Goal: Find specific page/section: Find specific page/section

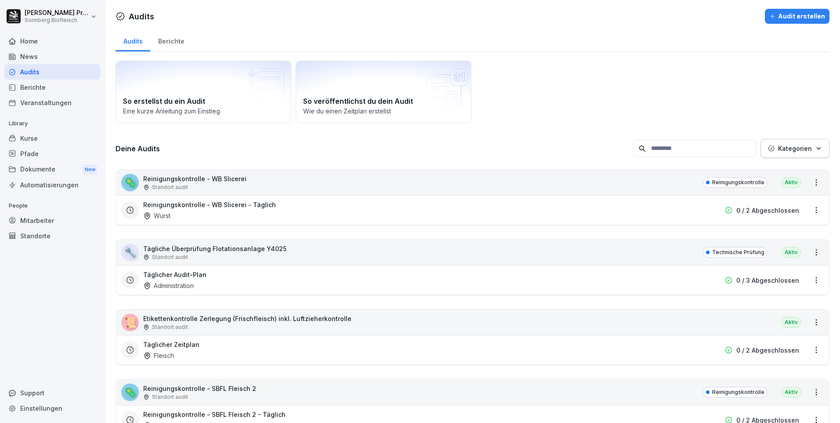
click at [54, 39] on div "Home" at bounding box center [52, 40] width 96 height 15
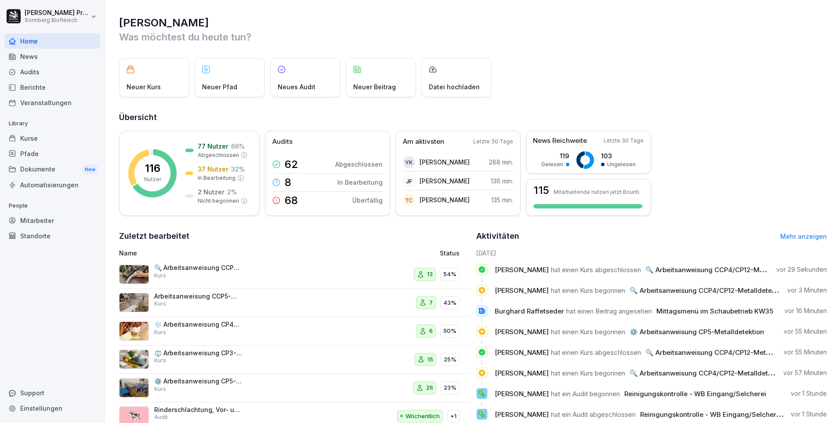
scroll to position [30, 0]
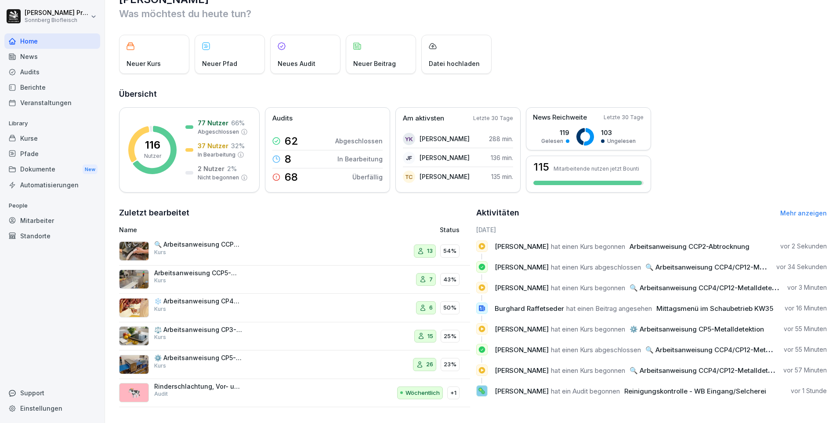
click at [797, 209] on link "Mehr anzeigen" at bounding box center [803, 212] width 47 height 7
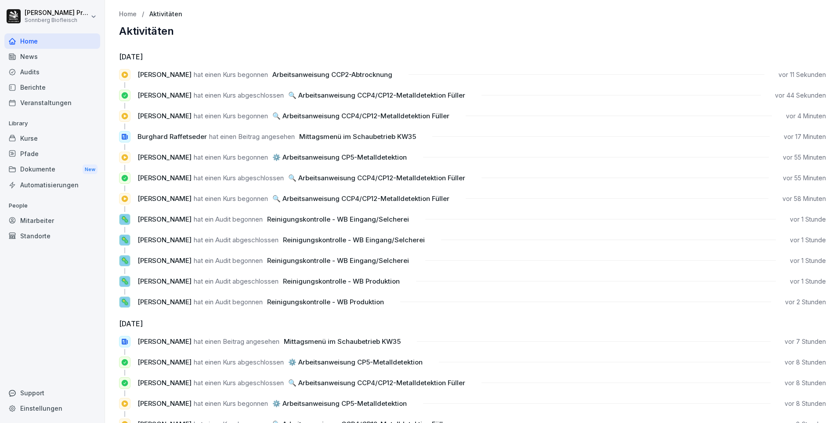
click at [126, 12] on p "Home" at bounding box center [128, 14] width 18 height 7
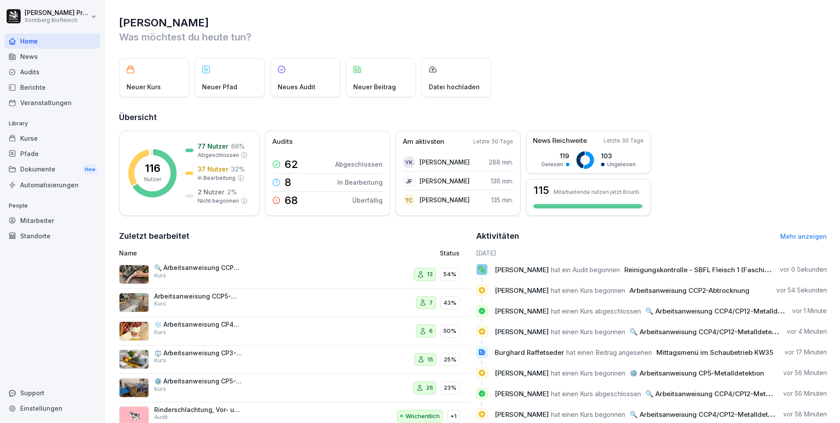
click at [42, 72] on div "Audits" at bounding box center [52, 71] width 96 height 15
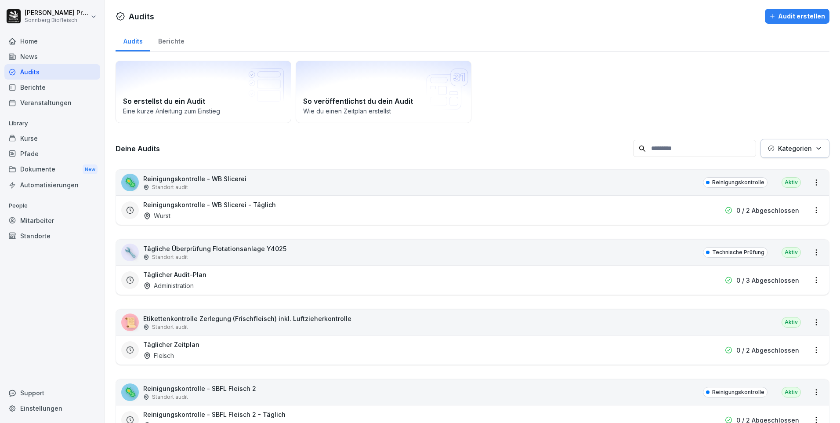
click at [131, 179] on div "🦠" at bounding box center [130, 183] width 18 height 18
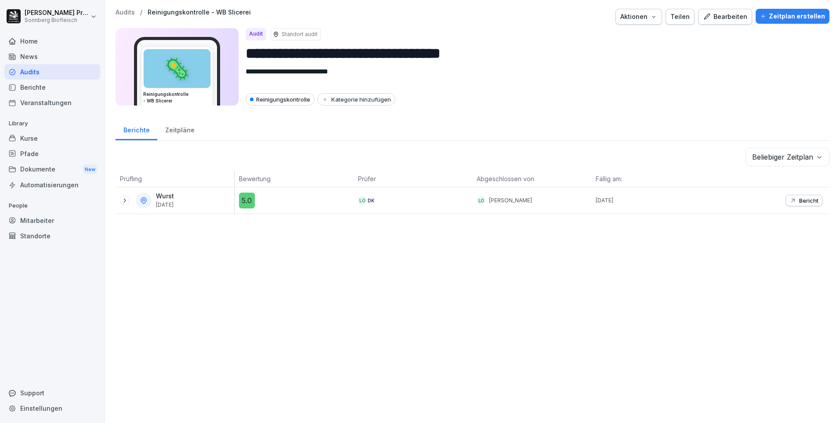
click at [125, 199] on icon at bounding box center [124, 200] width 2 height 4
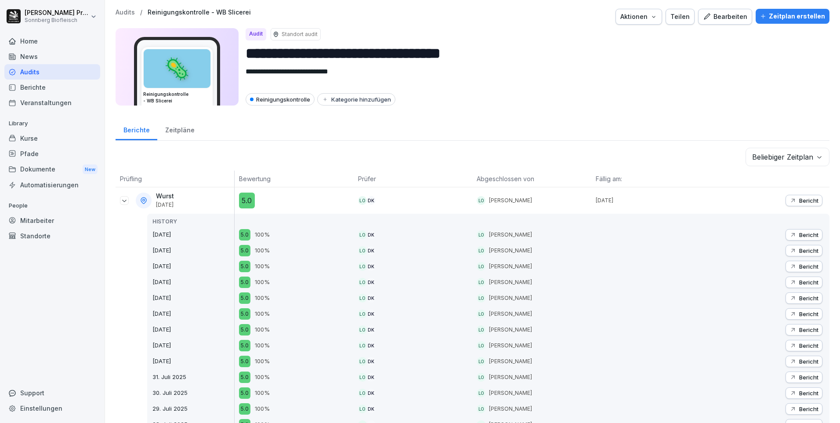
click at [124, 13] on p "Audits" at bounding box center [125, 12] width 19 height 7
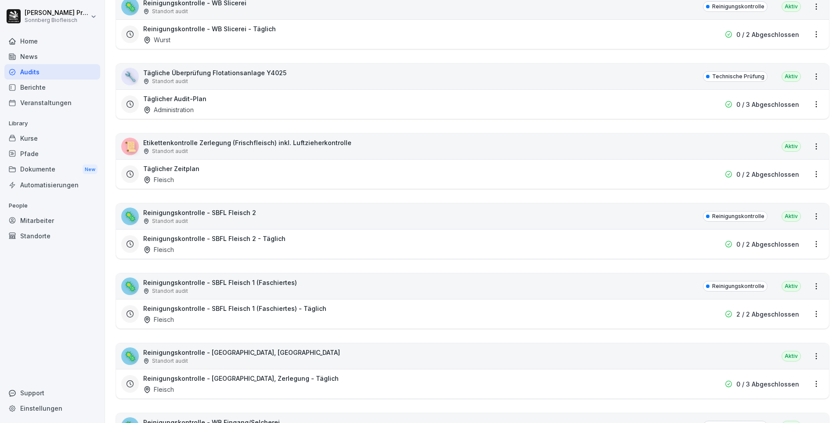
scroll to position [220, 0]
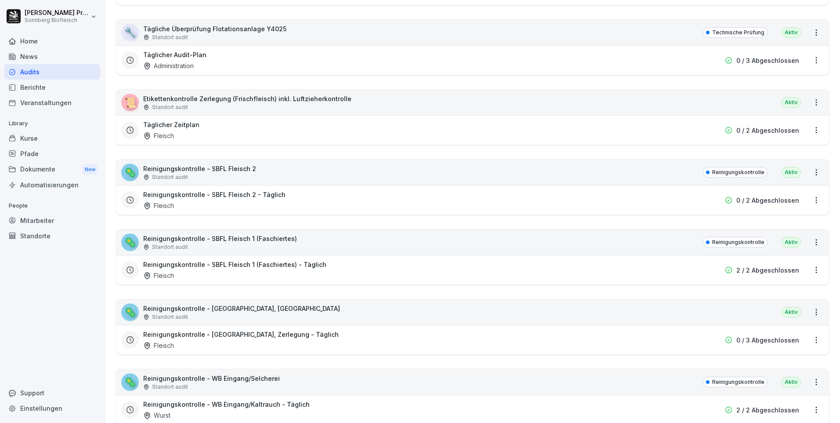
click at [134, 105] on div "📜" at bounding box center [130, 103] width 18 height 18
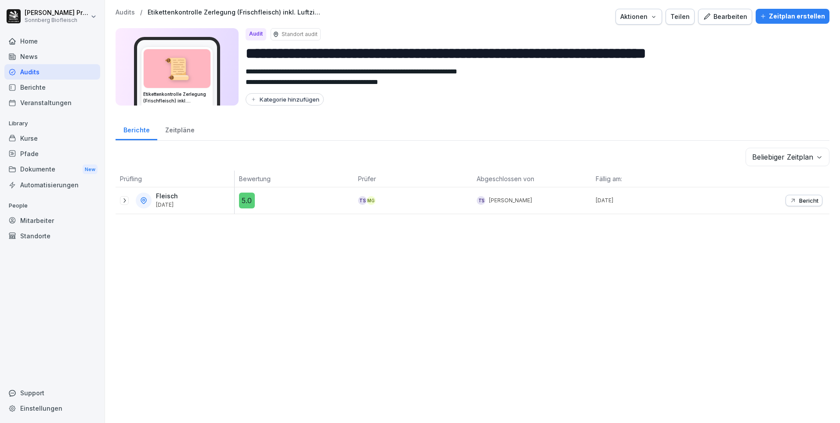
click at [123, 198] on icon at bounding box center [124, 200] width 7 height 7
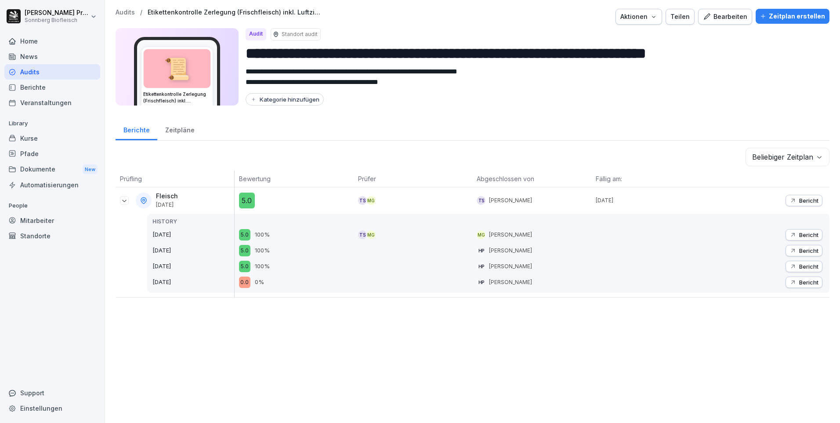
click at [122, 12] on p "Audits" at bounding box center [125, 12] width 19 height 7
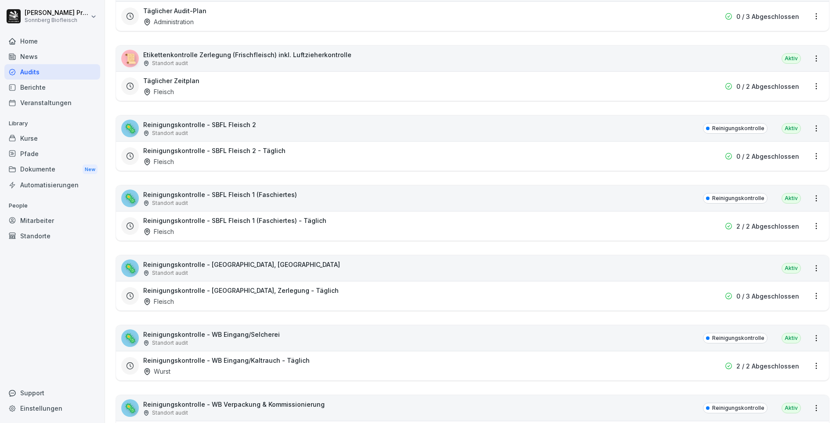
scroll to position [351, 0]
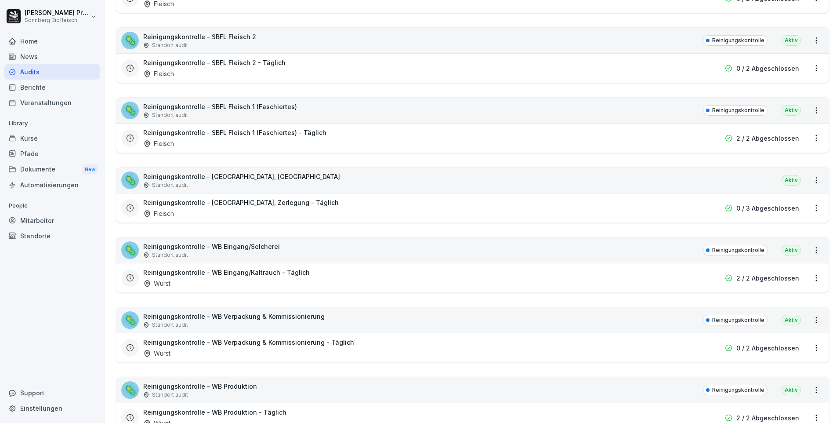
click at [131, 179] on div "🦠" at bounding box center [130, 180] width 18 height 18
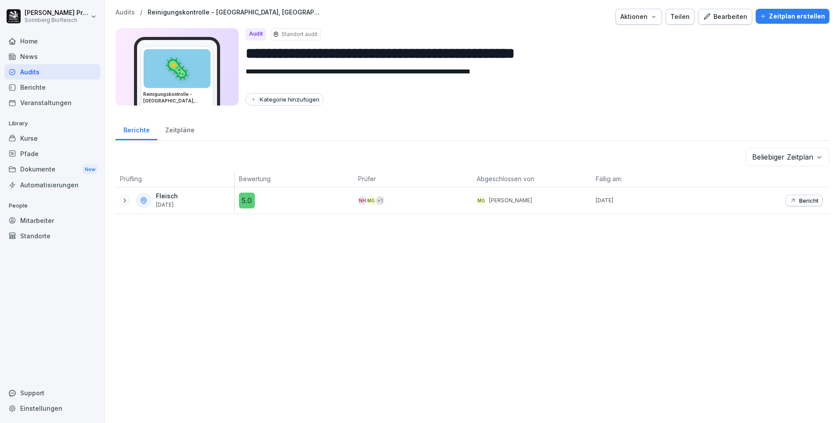
click at [127, 12] on p "Audits" at bounding box center [125, 12] width 19 height 7
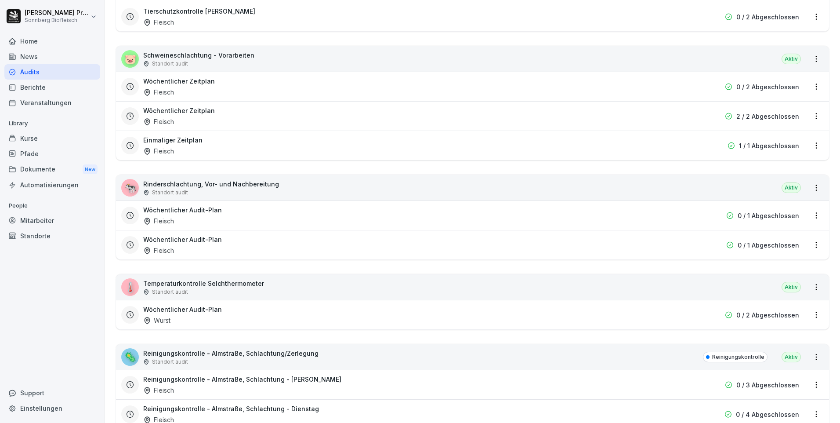
scroll to position [1318, 0]
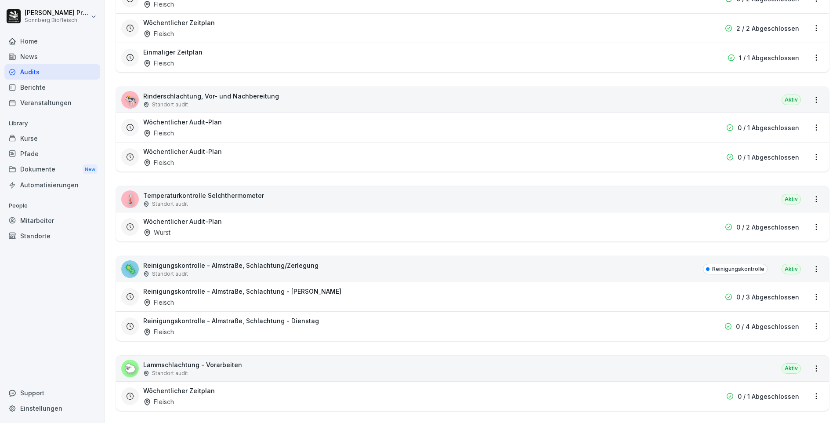
click at [129, 271] on div "🦠" at bounding box center [130, 269] width 18 height 18
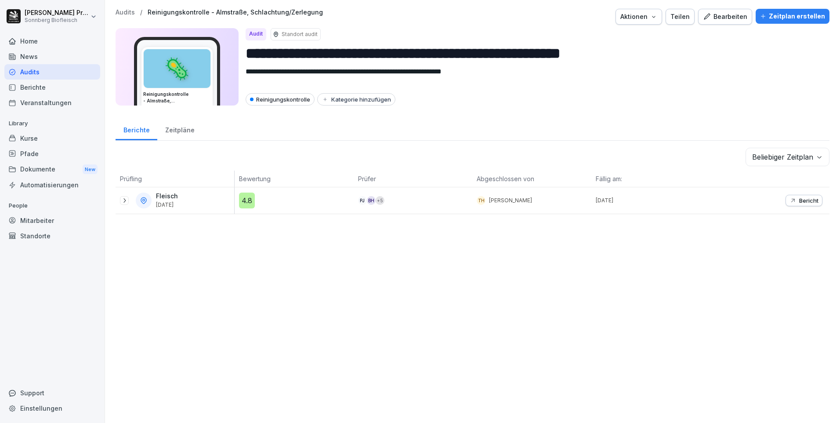
click at [126, 201] on icon at bounding box center [124, 200] width 7 height 7
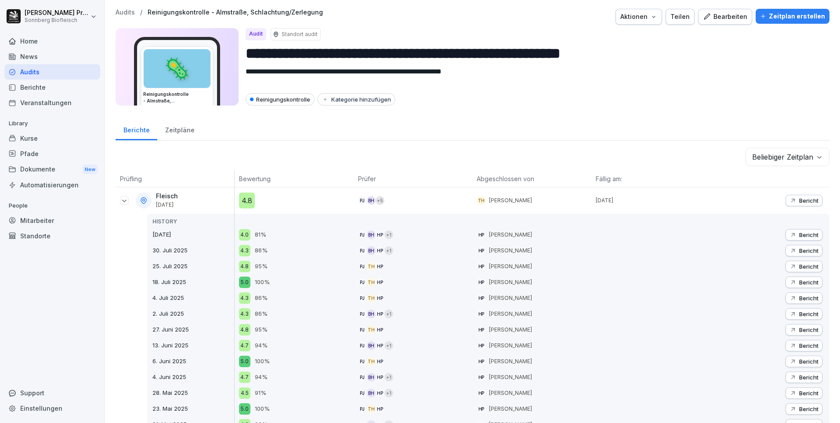
click at [182, 129] on div "Zeitpläne" at bounding box center [179, 129] width 45 height 22
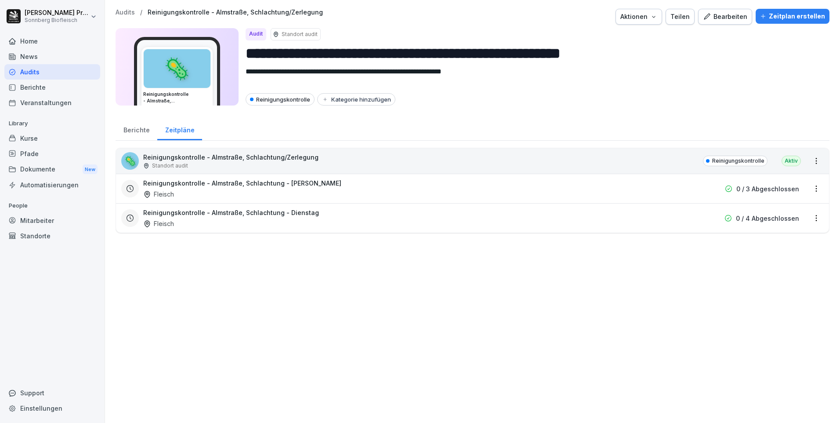
click at [135, 216] on div at bounding box center [130, 218] width 18 height 18
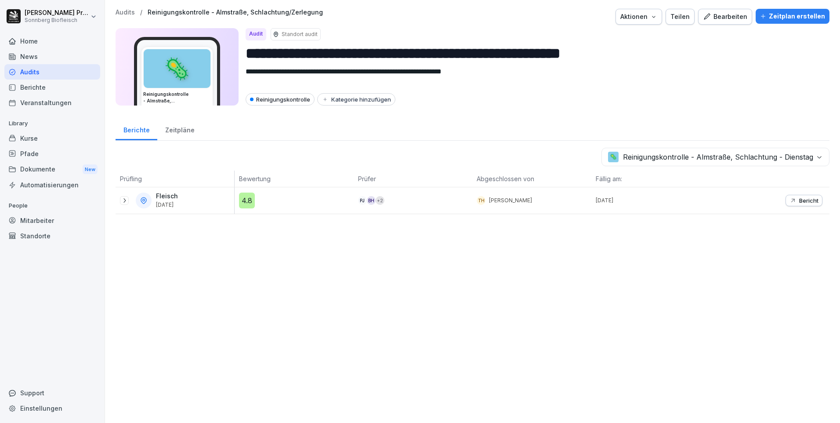
click at [123, 199] on icon at bounding box center [124, 200] width 7 height 7
